Goal: Obtain resource: Obtain resource

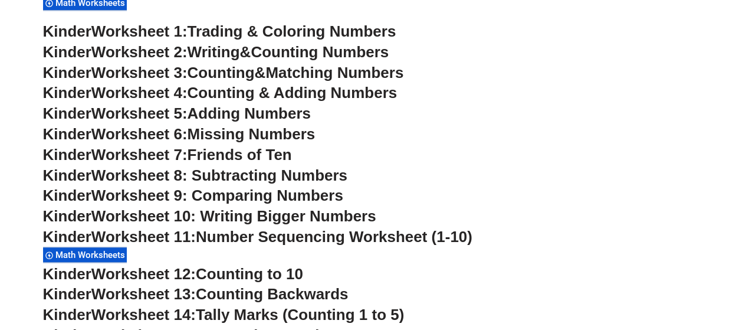
scroll to position [472, 0]
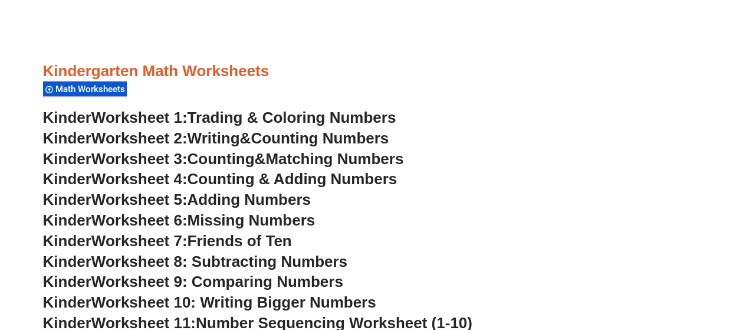
click at [243, 156] on span "Counting" at bounding box center [221, 159] width 67 height 18
click at [287, 172] on span "Counting & Adding Numbers" at bounding box center [293, 179] width 210 height 18
click at [264, 192] on span "Adding Numbers" at bounding box center [249, 200] width 123 height 18
